Goal: Task Accomplishment & Management: Manage account settings

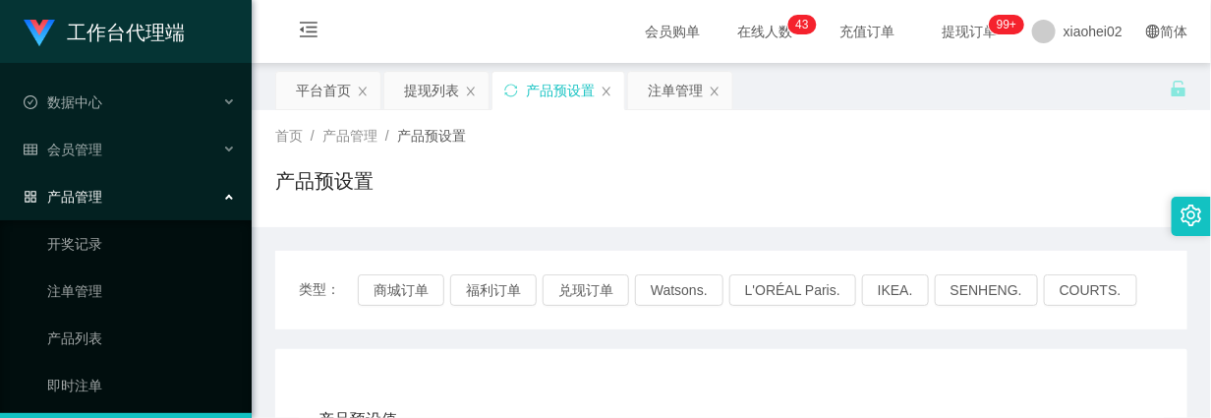
scroll to position [100, 0]
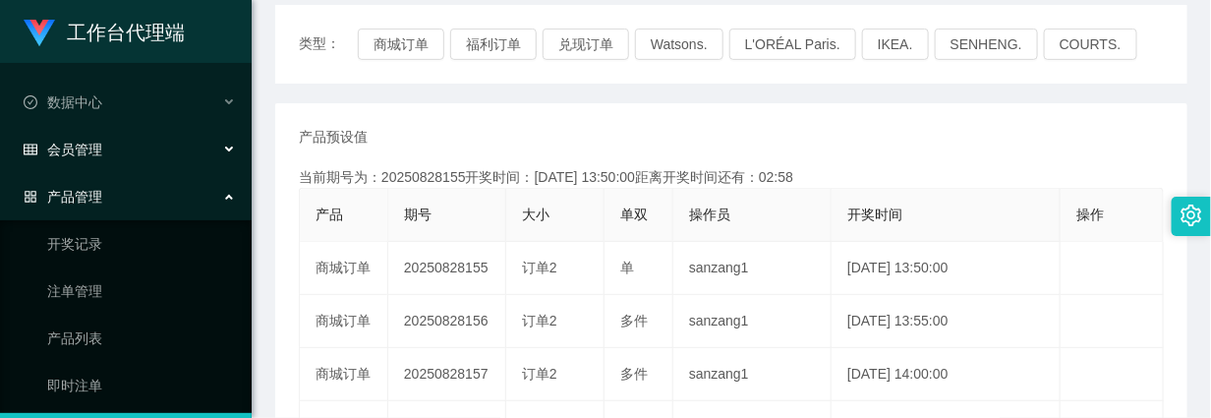
click at [95, 157] on span "会员管理" at bounding box center [63, 150] width 79 height 16
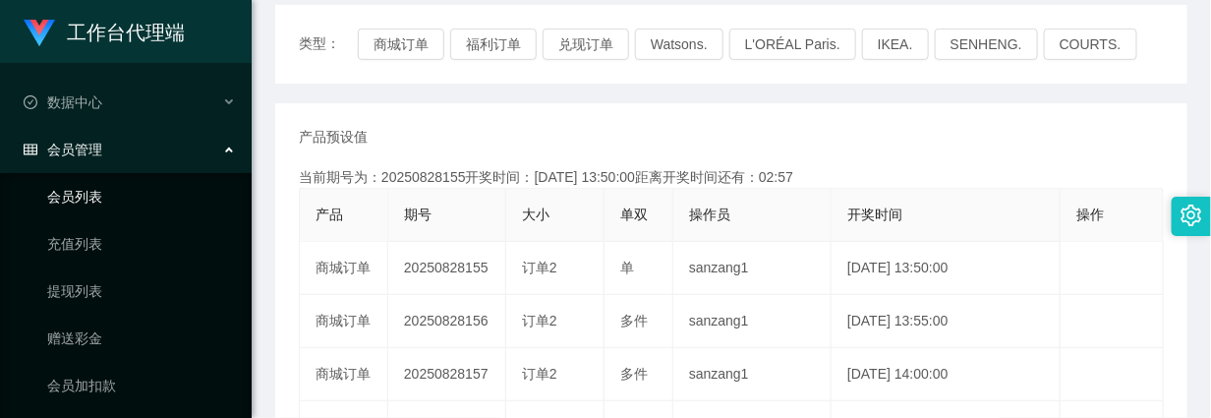
click at [82, 194] on link "会员列表" at bounding box center [141, 196] width 189 height 39
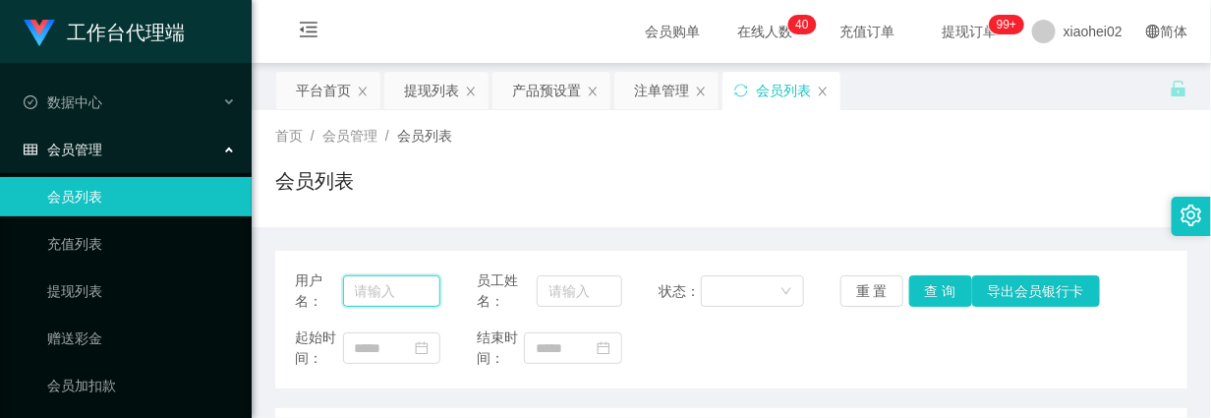
click at [378, 280] on input "text" at bounding box center [391, 290] width 97 height 31
paste input "Terry Tan"
click at [393, 292] on input "Terry Tan" at bounding box center [391, 290] width 97 height 31
type input "TerryTan"
click at [932, 293] on button "查 询" at bounding box center [940, 290] width 63 height 31
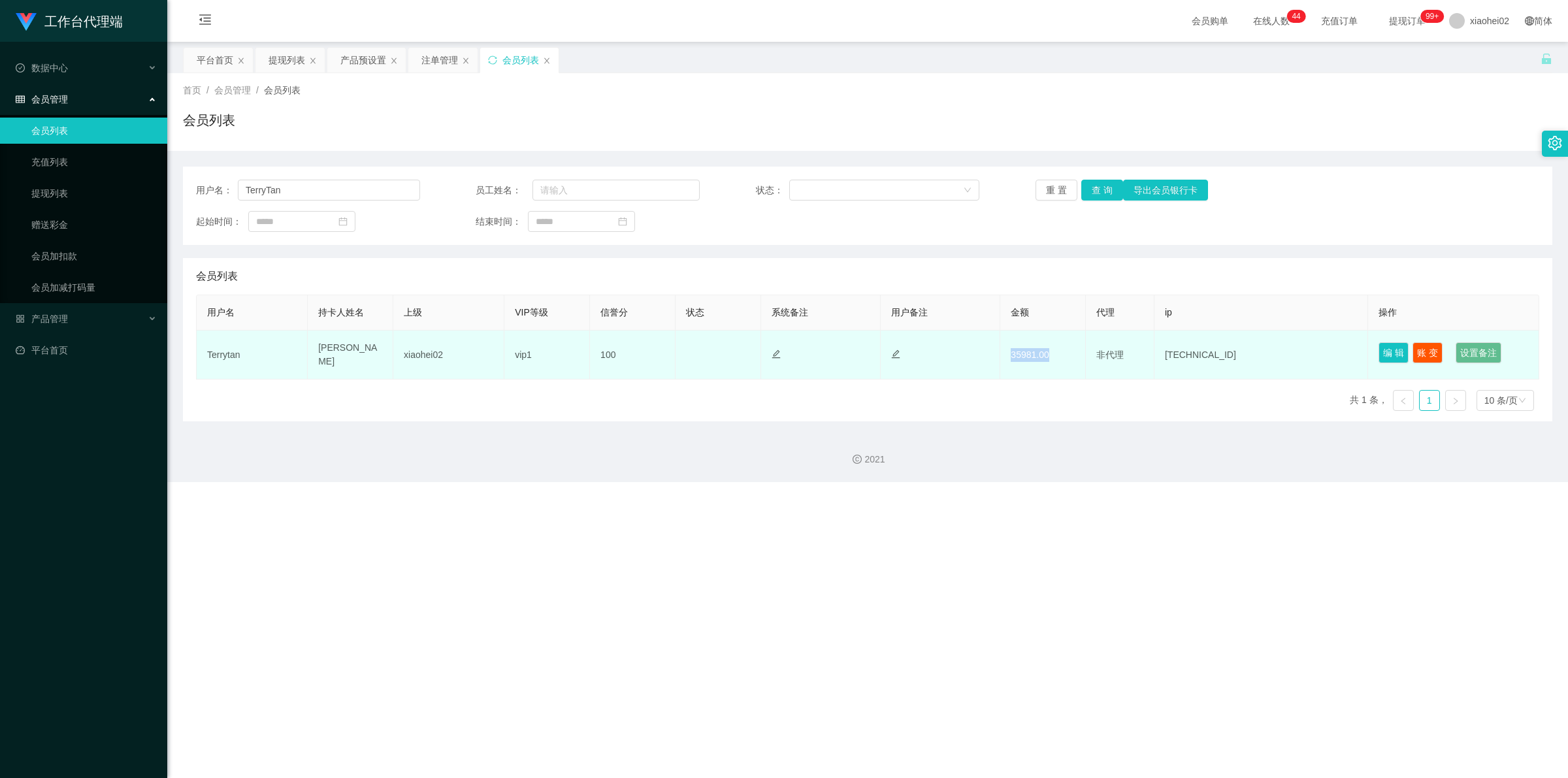
drag, startPoint x: 1006, startPoint y: 351, endPoint x: 1050, endPoint y: 353, distance: 44.0
click at [804, 277] on td "35981.00" at bounding box center [1043, 355] width 86 height 49
copy td "35981.00"
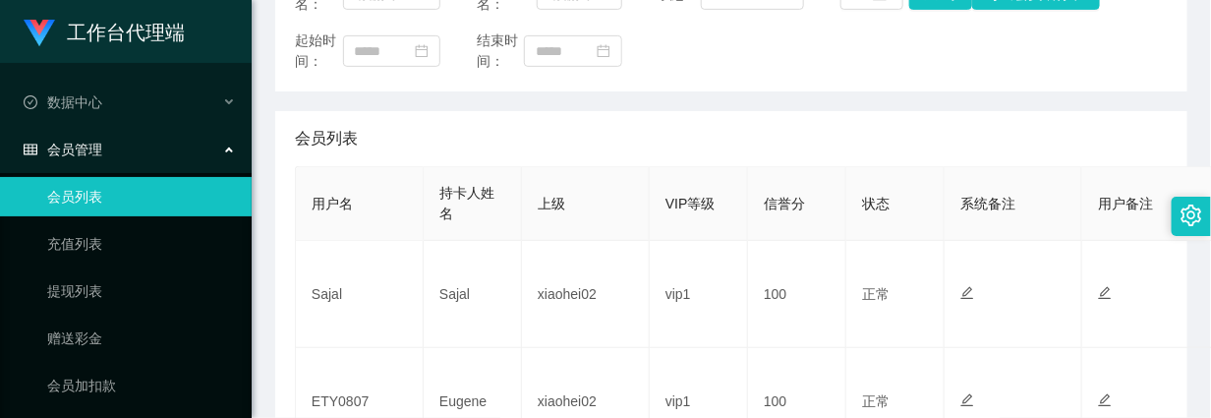
scroll to position [246, 0]
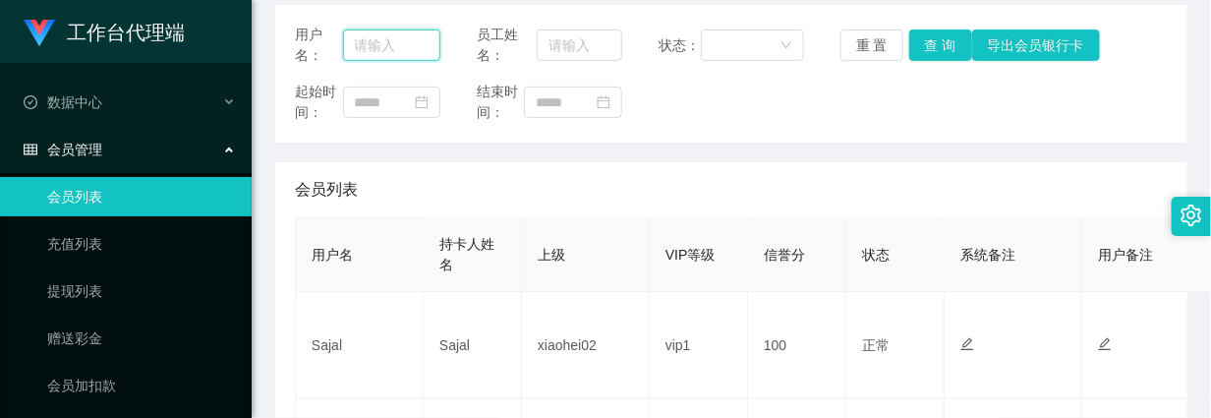
click at [379, 45] on input "text" at bounding box center [391, 44] width 97 height 31
paste input "35981.00"
type input "35981.00"
drag, startPoint x: 435, startPoint y: 50, endPoint x: 267, endPoint y: 46, distance: 167.2
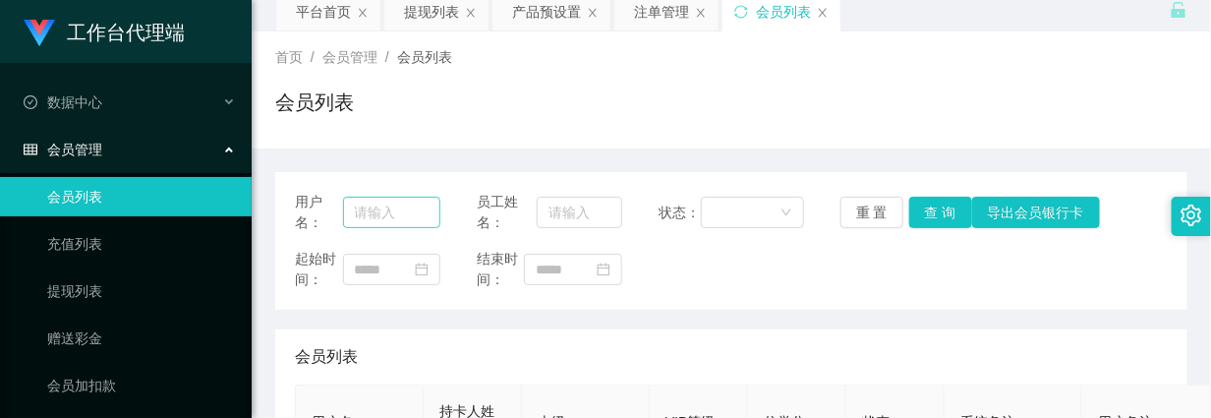
scroll to position [0, 0]
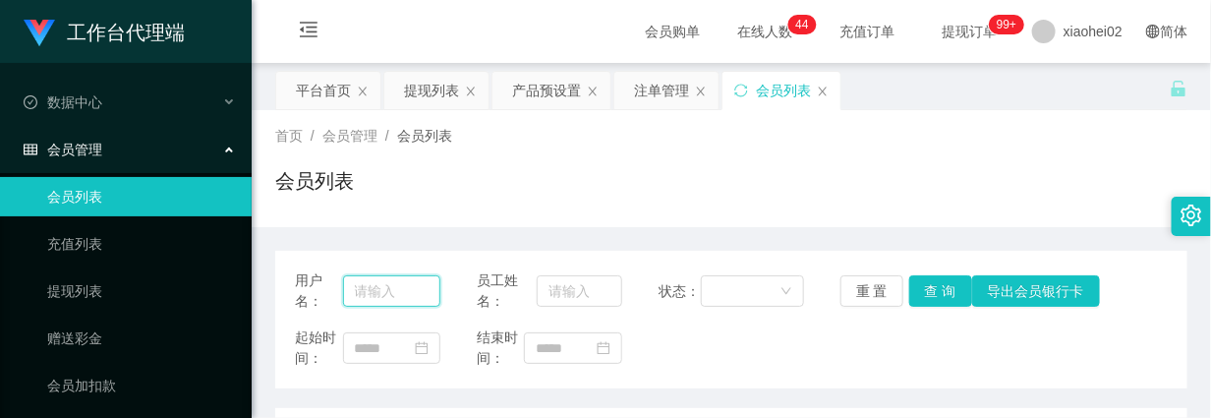
drag, startPoint x: 376, startPoint y: 290, endPoint x: 388, endPoint y: 300, distance: 16.1
click at [376, 290] on input "text" at bounding box center [391, 290] width 97 height 31
paste input "Terrytan"
type input "Terrytan"
click at [937, 292] on button "查 询" at bounding box center [940, 290] width 63 height 31
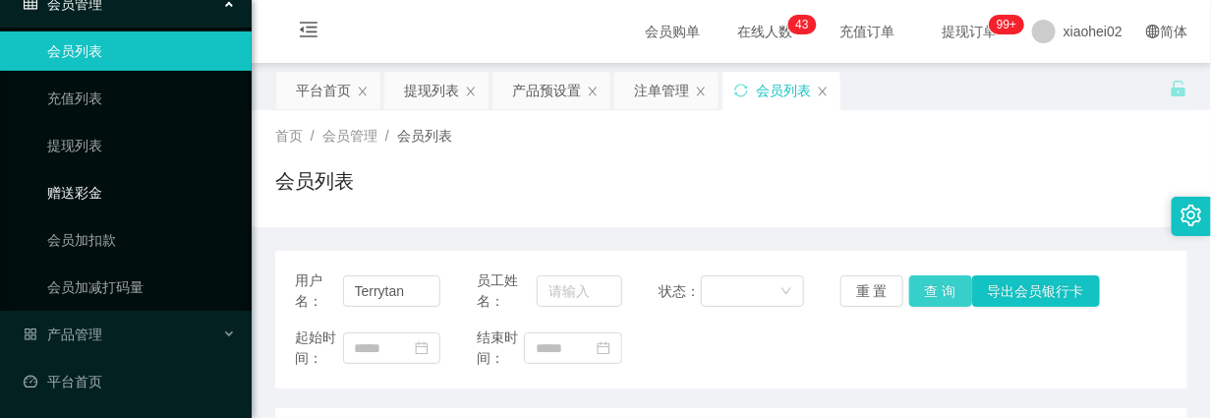
scroll to position [148, 0]
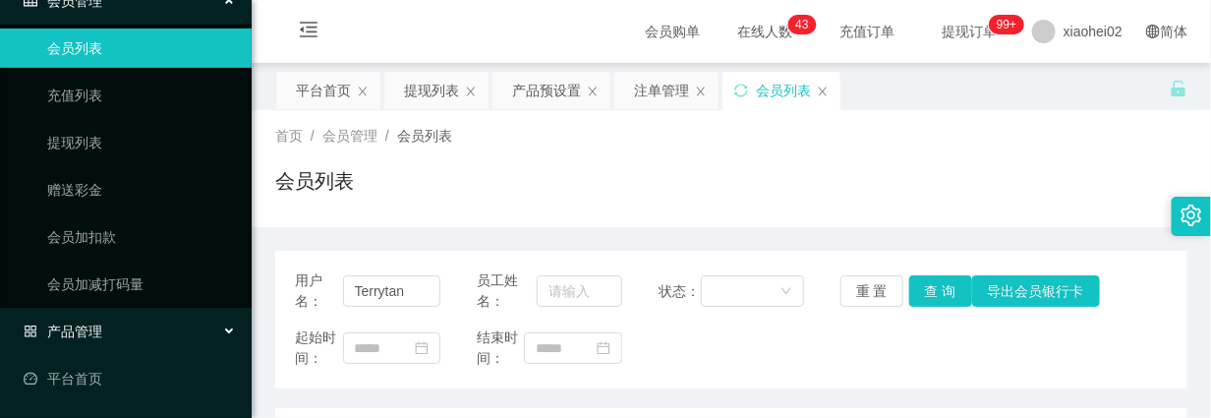
click at [82, 337] on span "产品管理" at bounding box center [63, 331] width 79 height 16
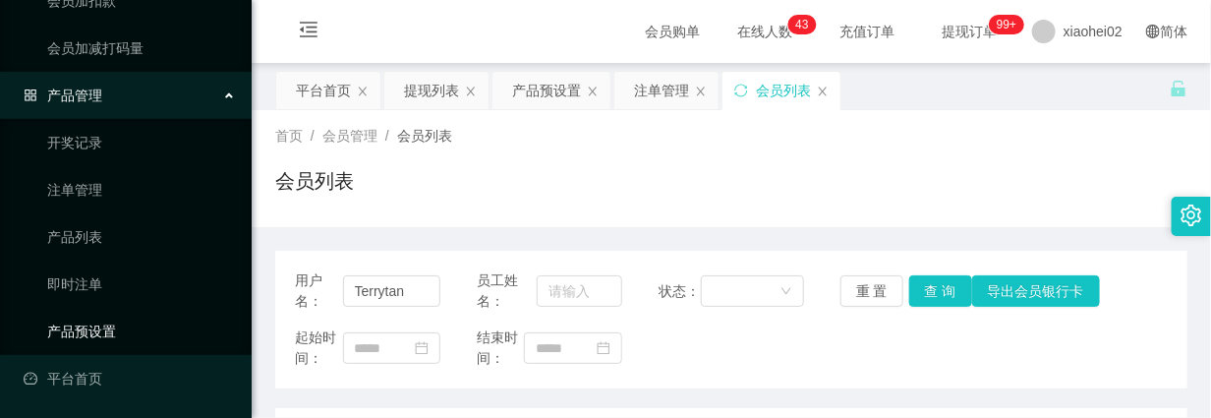
click at [114, 313] on link "产品预设置" at bounding box center [141, 331] width 189 height 39
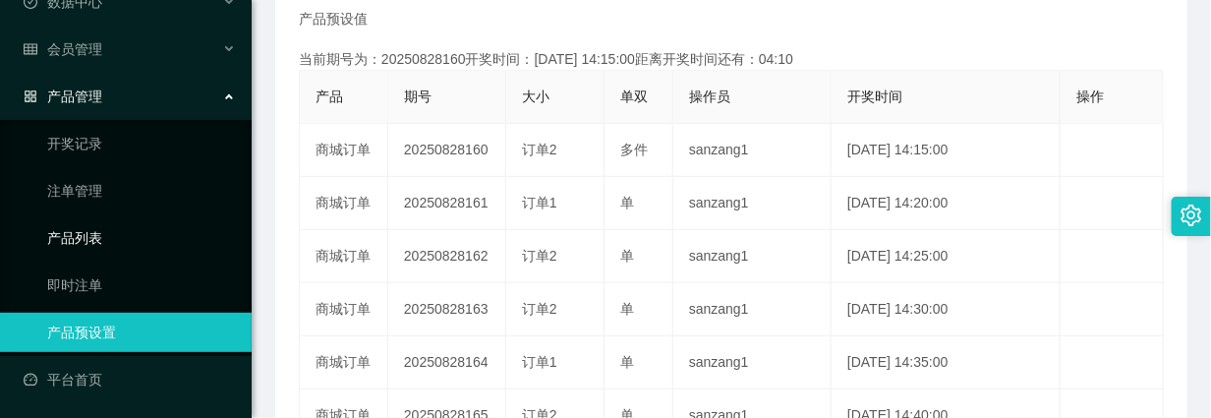
scroll to position [369, 0]
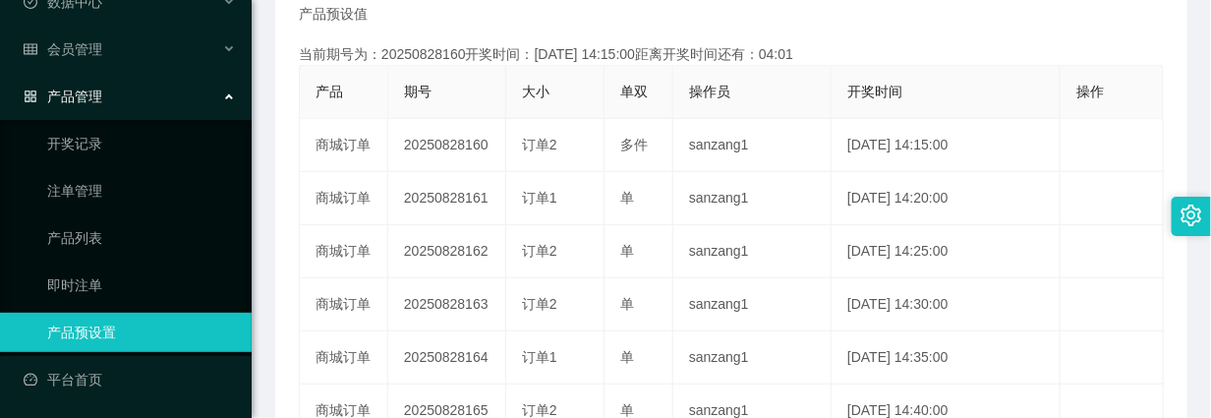
click at [79, 85] on div "产品管理" at bounding box center [126, 96] width 252 height 39
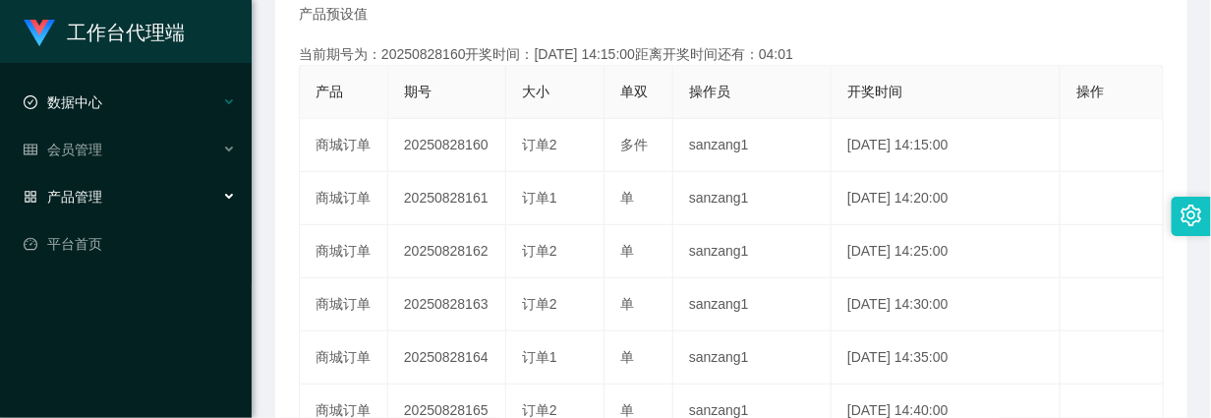
scroll to position [0, 0]
click at [93, 103] on span "数据中心" at bounding box center [63, 102] width 79 height 16
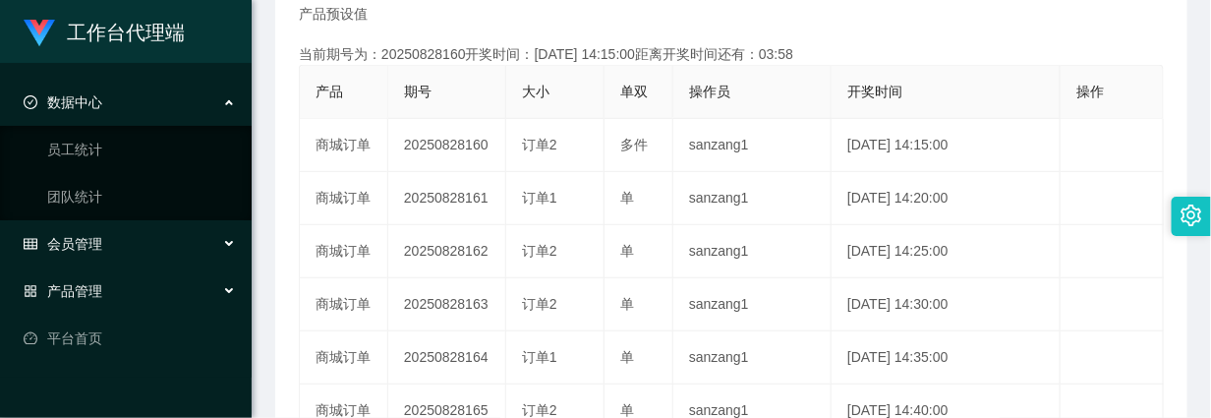
click at [93, 252] on div "会员管理" at bounding box center [126, 243] width 252 height 39
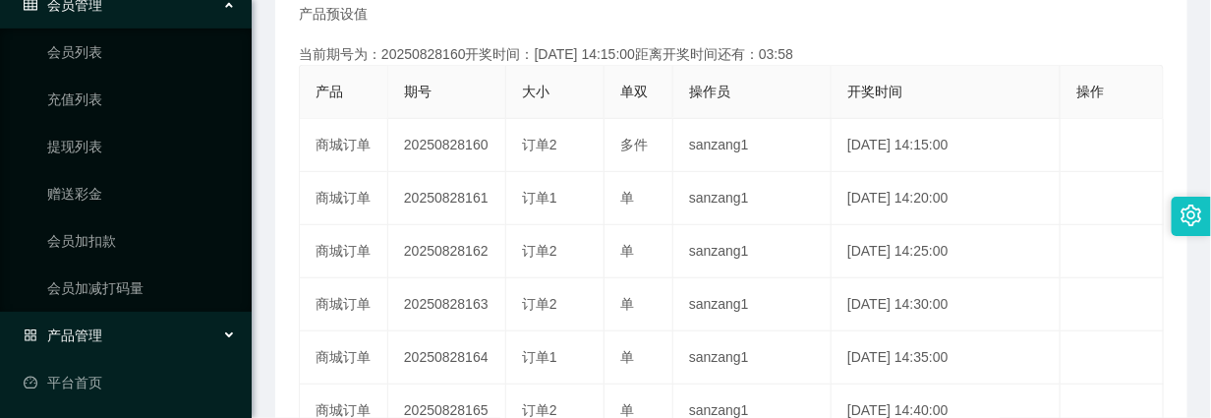
scroll to position [242, 0]
click at [82, 145] on link "提现列表" at bounding box center [141, 143] width 189 height 39
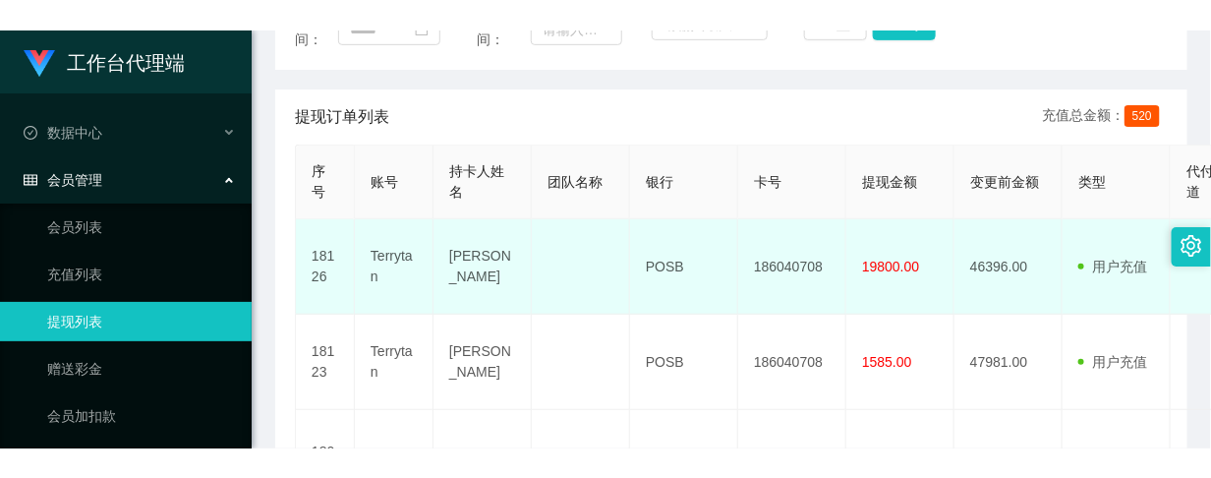
scroll to position [369, 0]
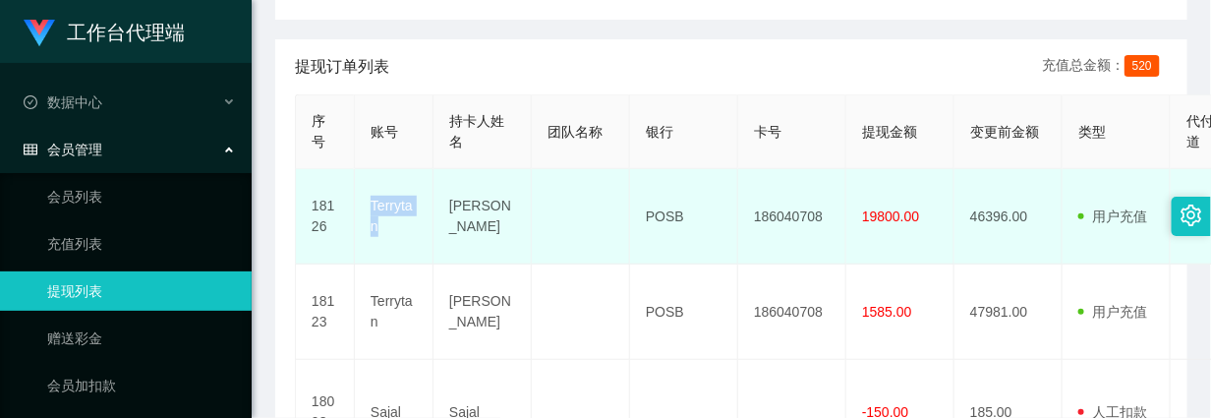
drag, startPoint x: 388, startPoint y: 275, endPoint x: 361, endPoint y: 248, distance: 38.9
click at [361, 248] on td "Terrytan" at bounding box center [394, 216] width 79 height 95
copy td "Terrytan"
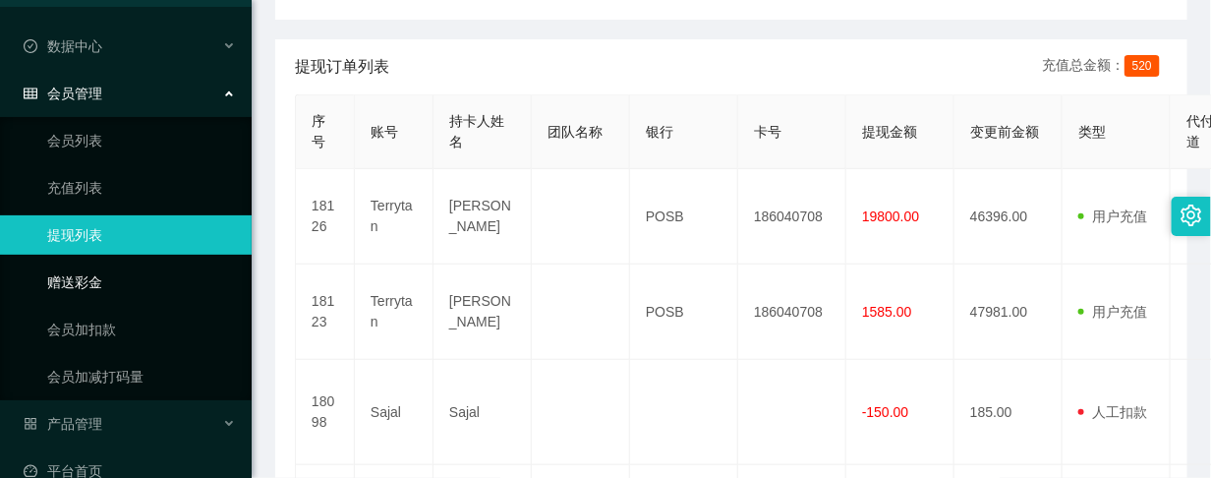
scroll to position [88, 0]
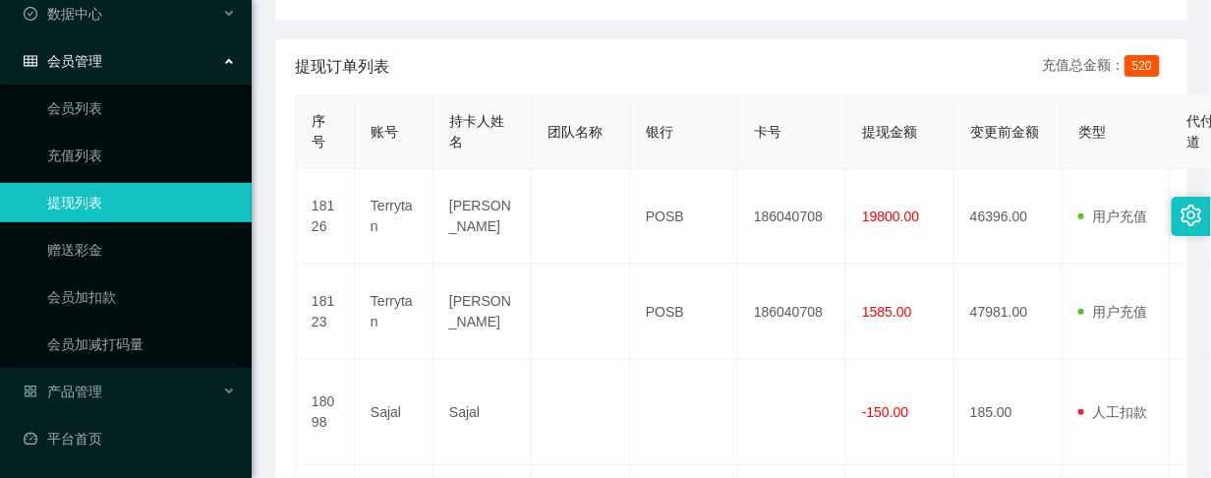
click at [116, 70] on div "会员管理" at bounding box center [126, 60] width 252 height 39
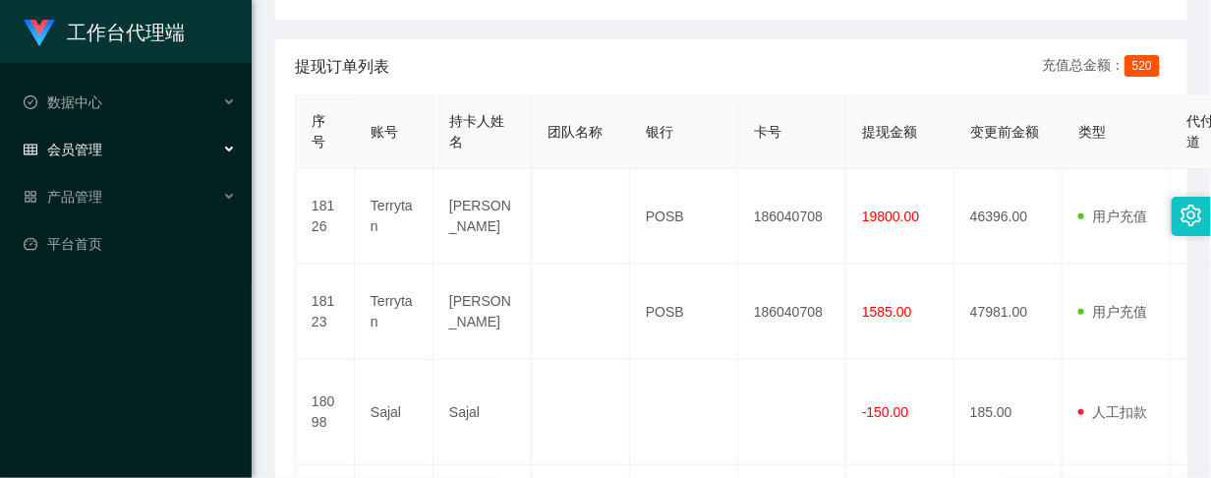
click at [110, 147] on div "会员管理" at bounding box center [126, 149] width 252 height 39
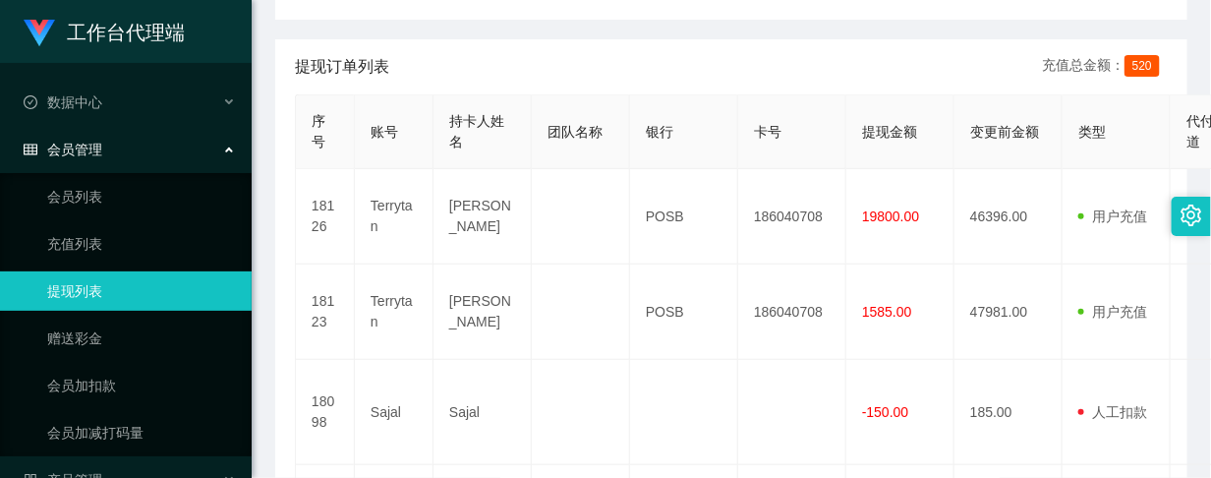
scroll to position [88, 0]
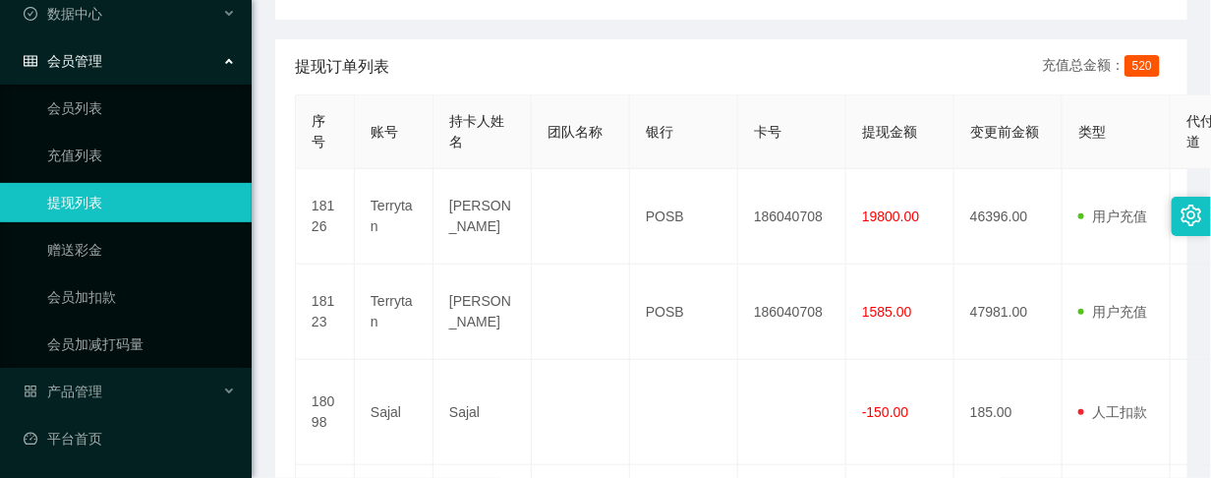
click at [118, 62] on div "会员管理" at bounding box center [126, 60] width 252 height 39
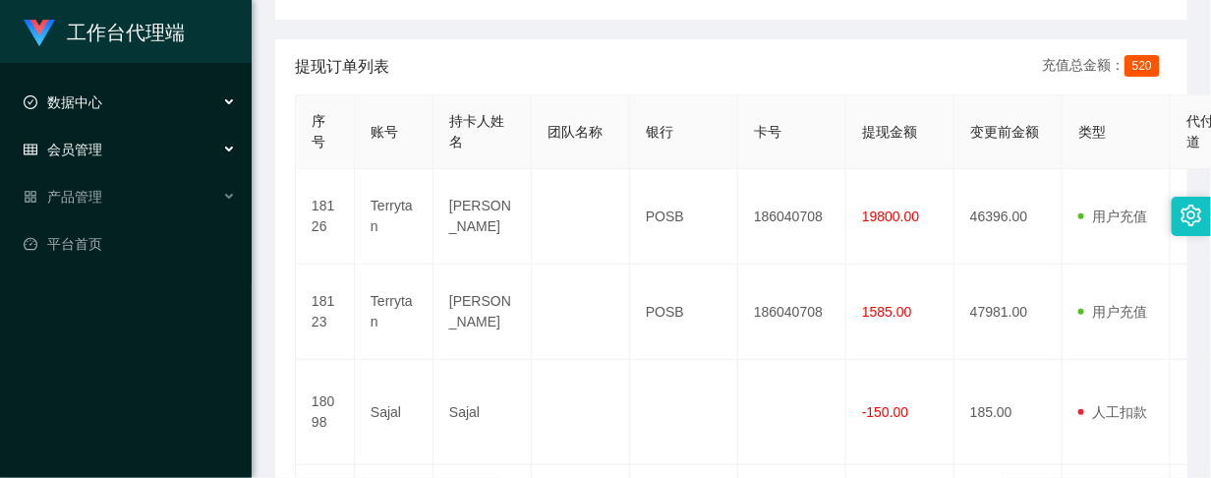
scroll to position [0, 0]
drag, startPoint x: 90, startPoint y: 184, endPoint x: 147, endPoint y: 214, distance: 64.6
click at [90, 184] on div "产品管理" at bounding box center [126, 196] width 252 height 39
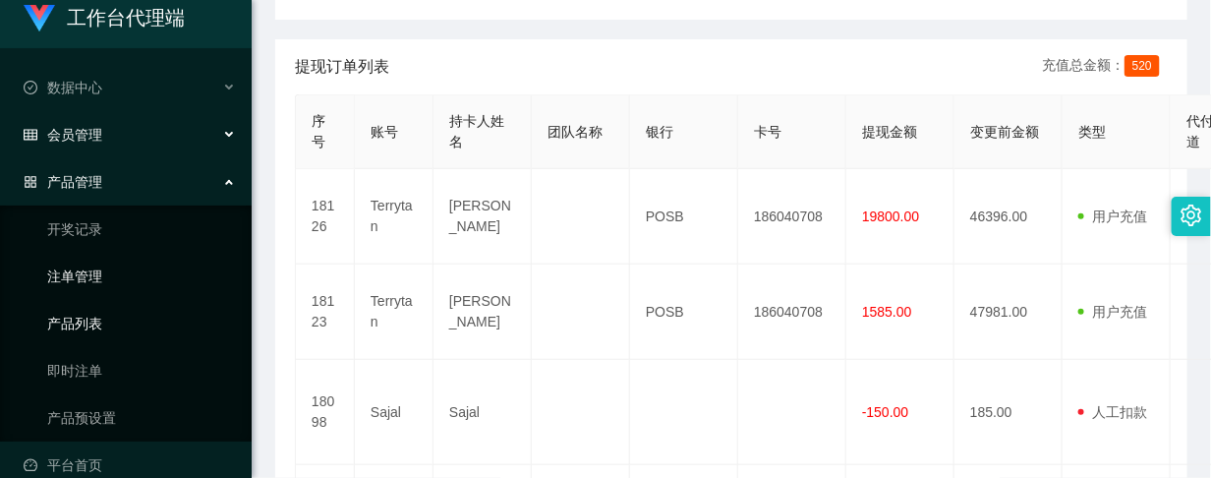
scroll to position [40, 0]
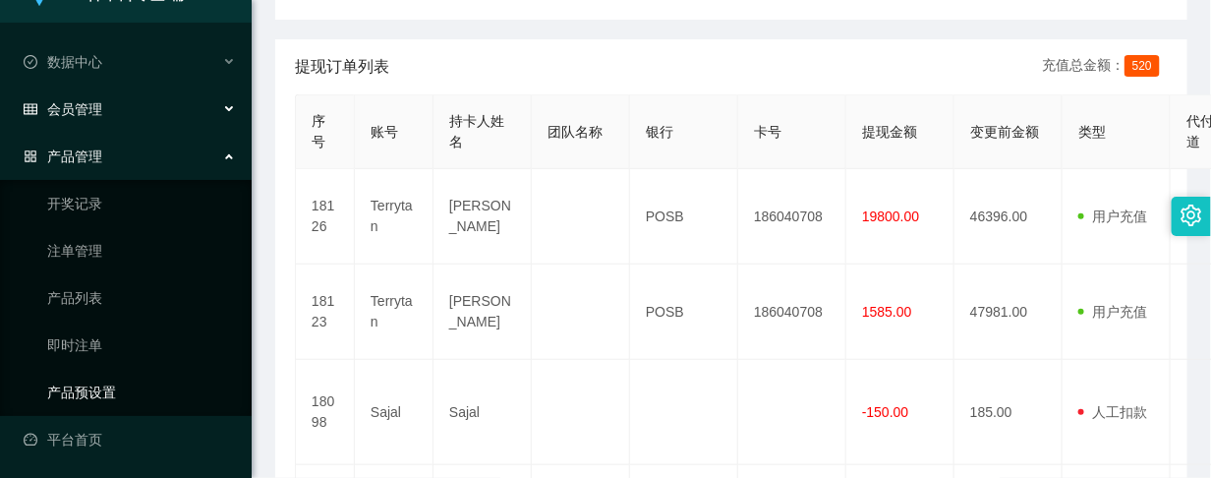
click at [104, 391] on link "产品预设置" at bounding box center [141, 392] width 189 height 39
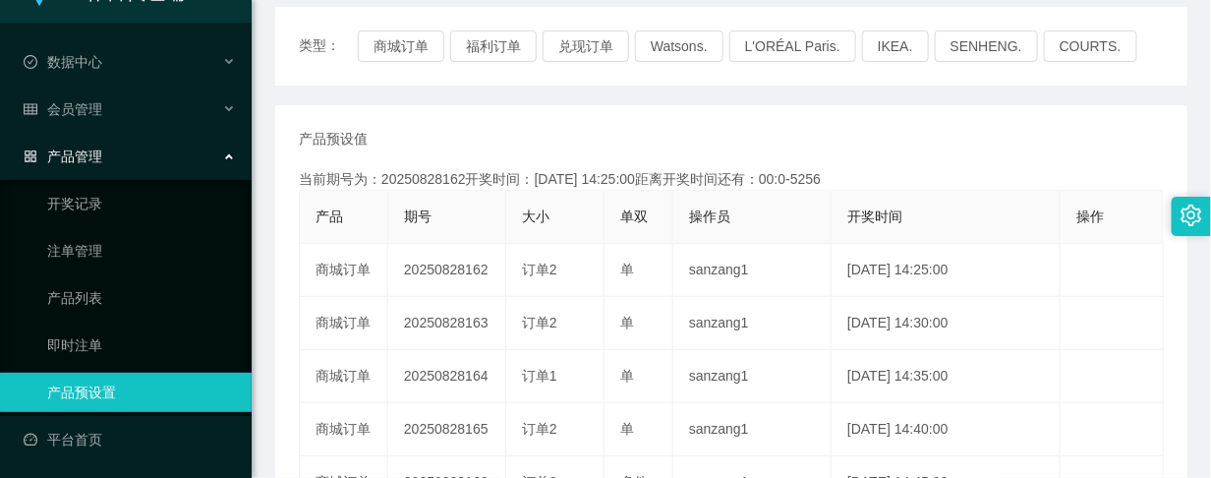
scroll to position [246, 0]
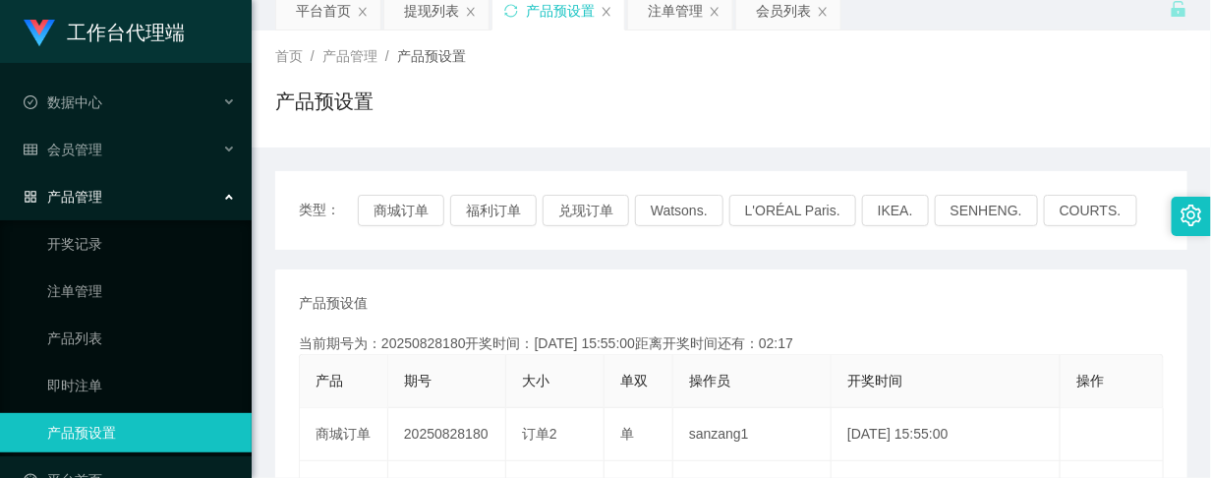
scroll to position [246, 0]
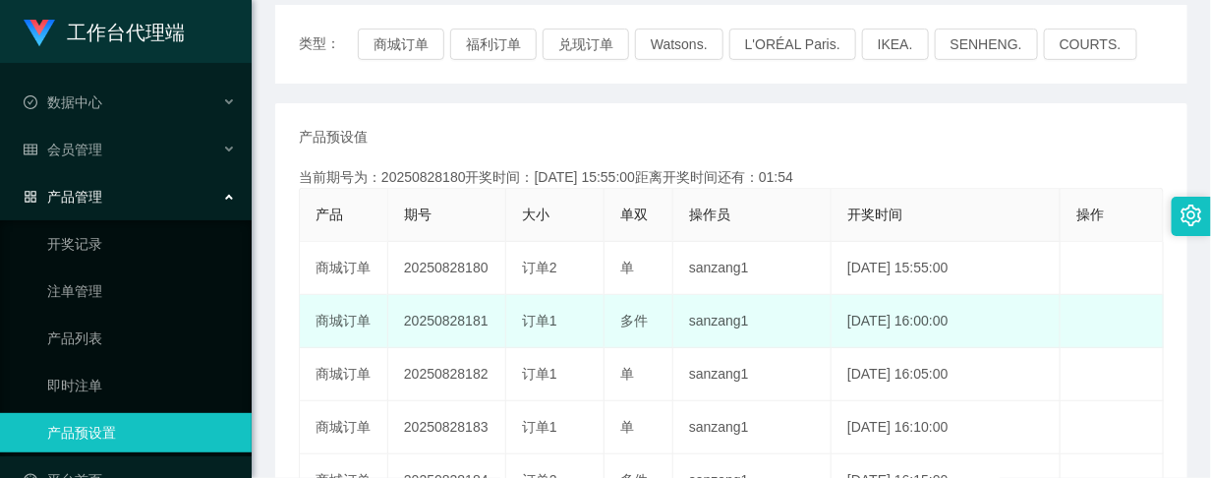
drag, startPoint x: 1145, startPoint y: 293, endPoint x: 1005, endPoint y: 296, distance: 140.6
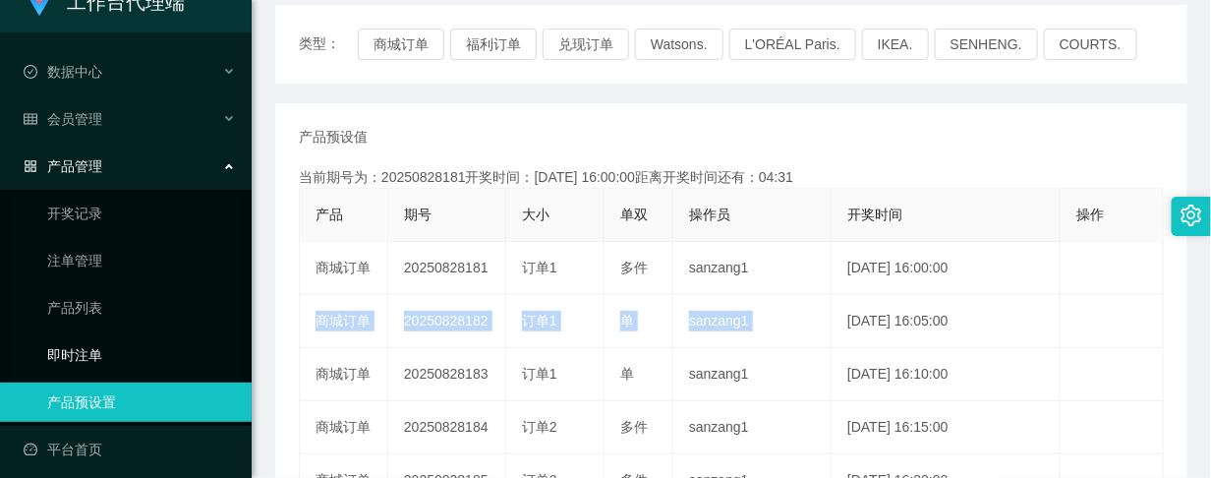
scroll to position [40, 0]
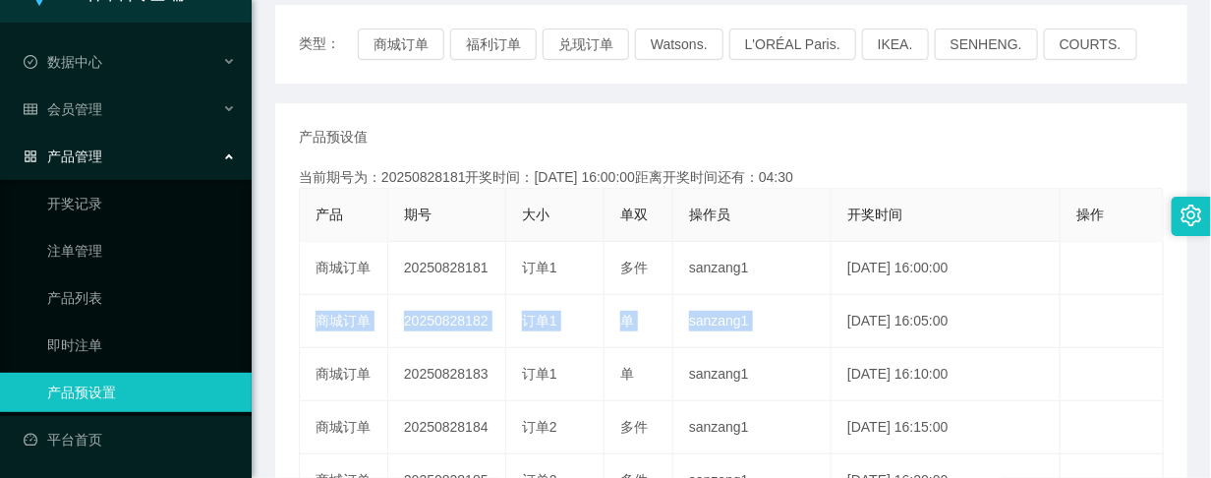
click at [96, 386] on link "产品预设置" at bounding box center [141, 392] width 189 height 39
drag, startPoint x: 57, startPoint y: 253, endPoint x: 42, endPoint y: 247, distance: 15.9
click at [57, 253] on link "注单管理" at bounding box center [141, 250] width 189 height 39
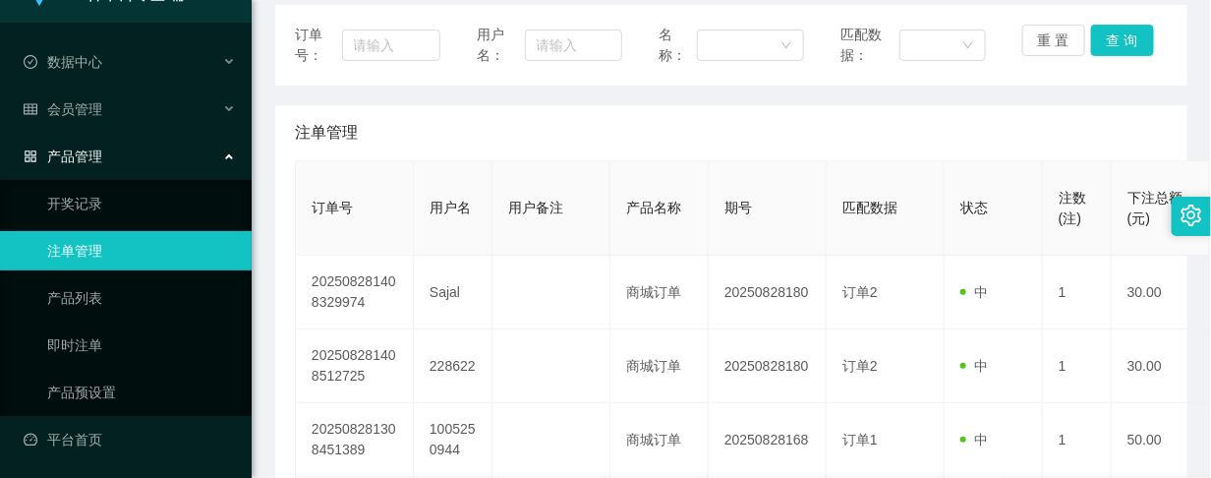
scroll to position [369, 0]
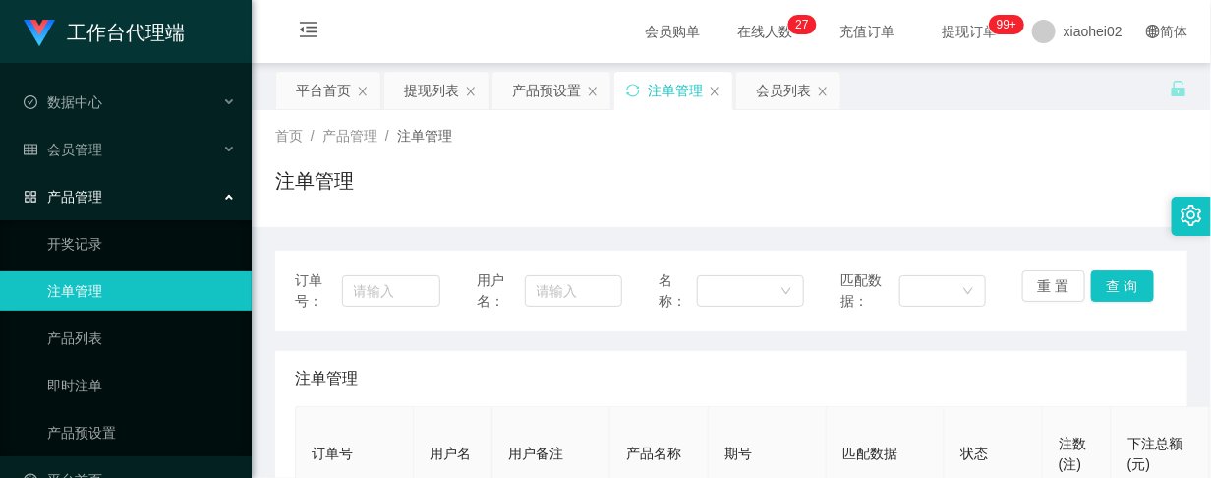
click at [925, 179] on div "注单管理" at bounding box center [731, 188] width 912 height 45
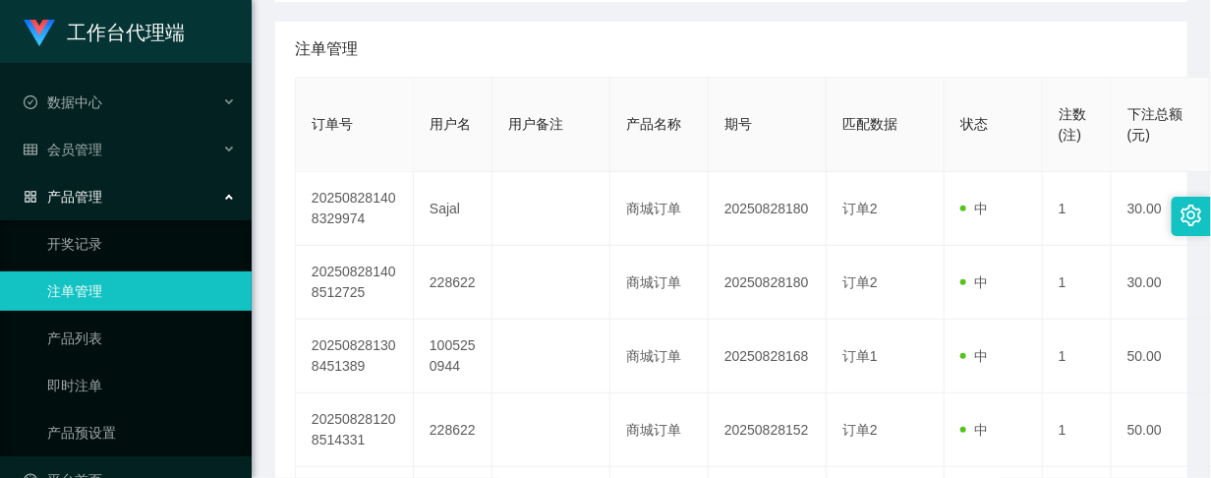
scroll to position [369, 0]
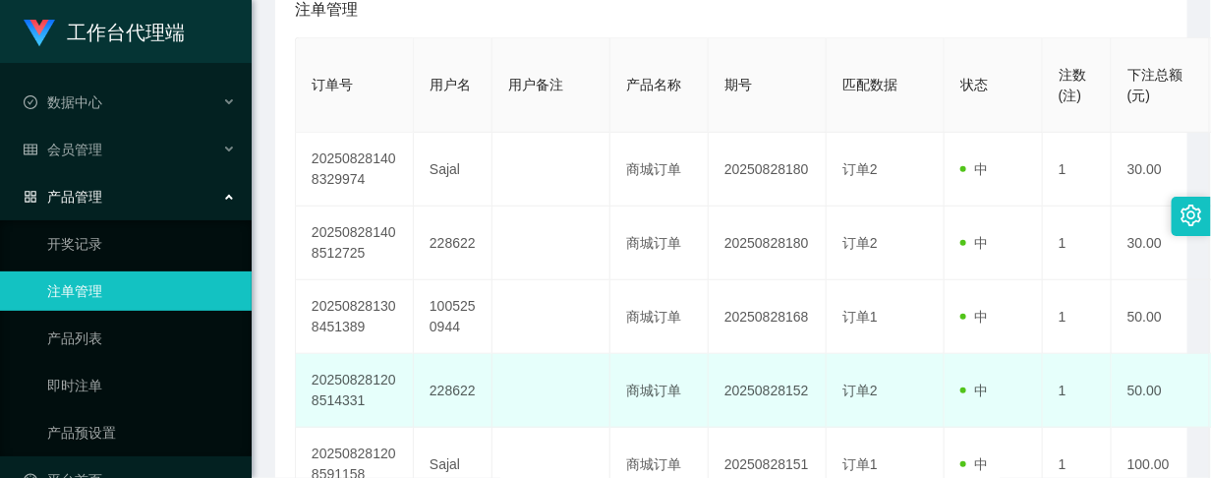
click at [834, 388] on td "订单2" at bounding box center [886, 391] width 118 height 74
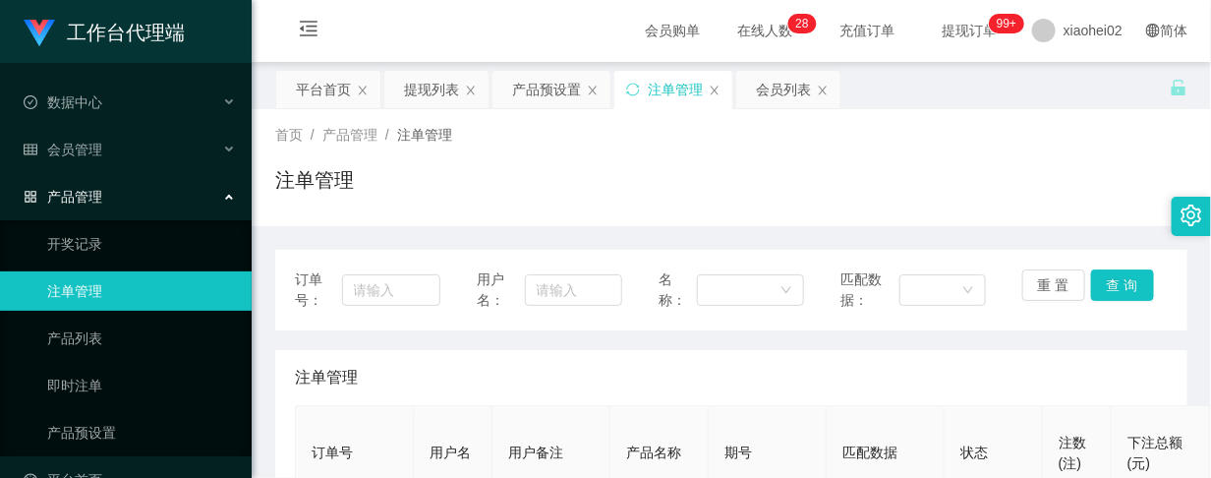
scroll to position [0, 0]
